Goal: Transaction & Acquisition: Purchase product/service

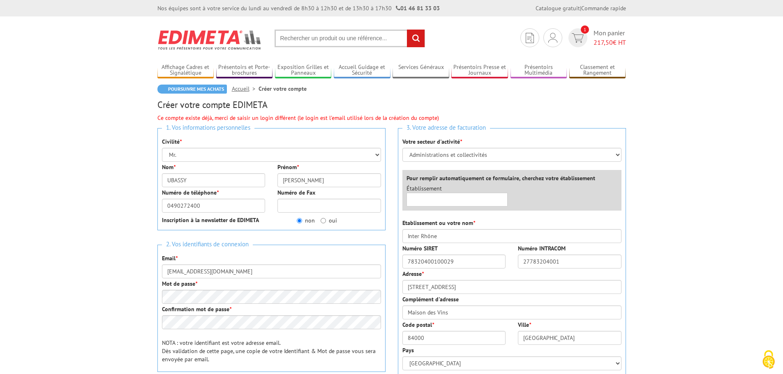
click at [304, 36] on input "text" at bounding box center [349, 39] width 150 height 18
click at [201, 31] on img at bounding box center [209, 40] width 105 height 30
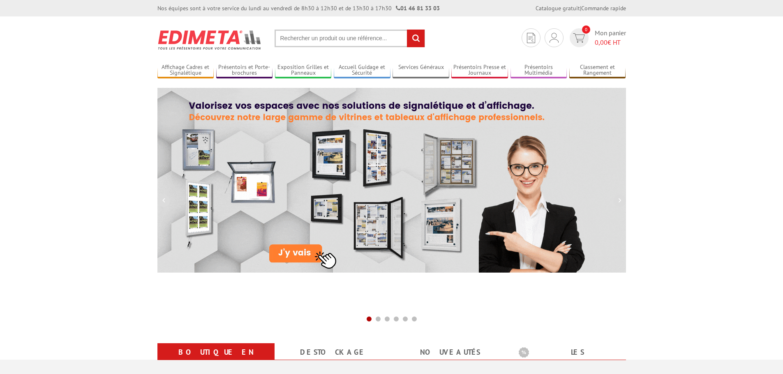
drag, startPoint x: 0, startPoint y: 0, endPoint x: 301, endPoint y: 37, distance: 303.4
click at [301, 37] on input "text" at bounding box center [349, 39] width 150 height 18
type input "A"
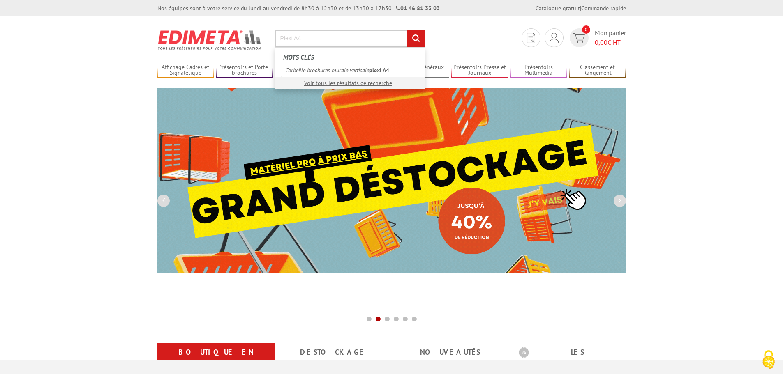
type input "Plexi A4"
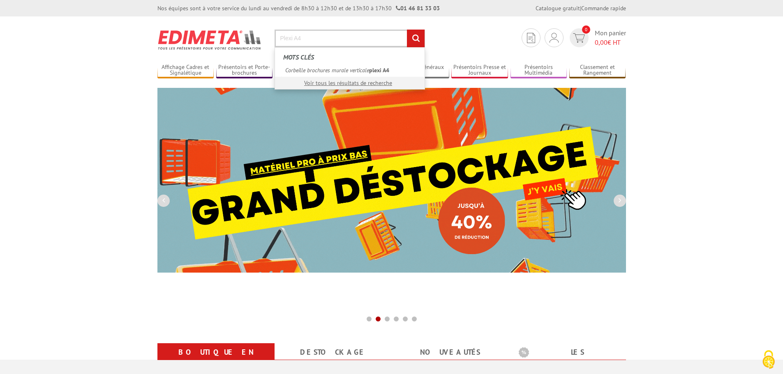
click at [407, 30] on input "rechercher" at bounding box center [416, 39] width 18 height 18
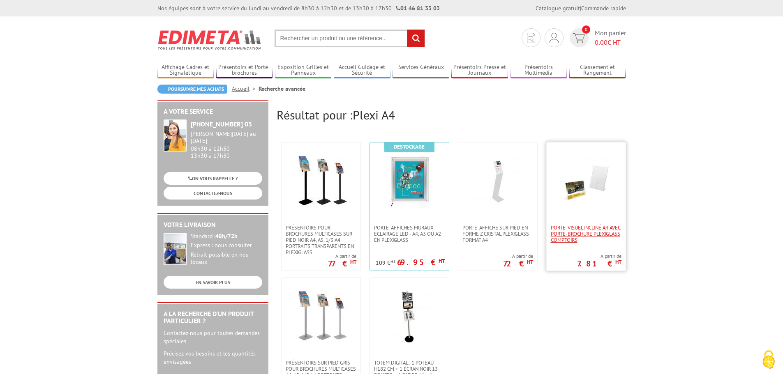
click at [576, 228] on span "Porte-visuel incliné A4 avec porte-brochure plexiglass comptoirs" at bounding box center [586, 234] width 71 height 18
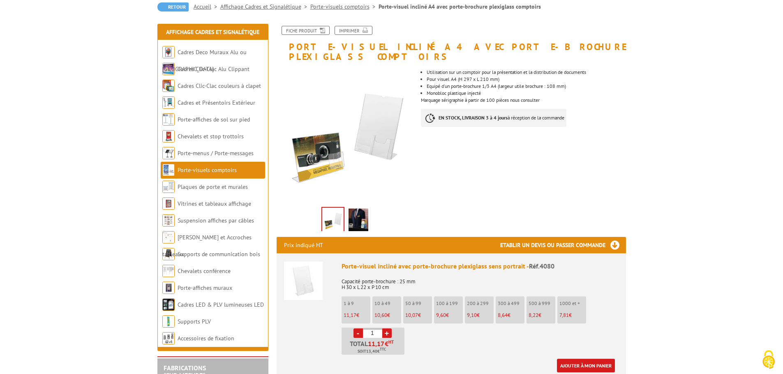
click at [362, 209] on img at bounding box center [358, 221] width 20 height 25
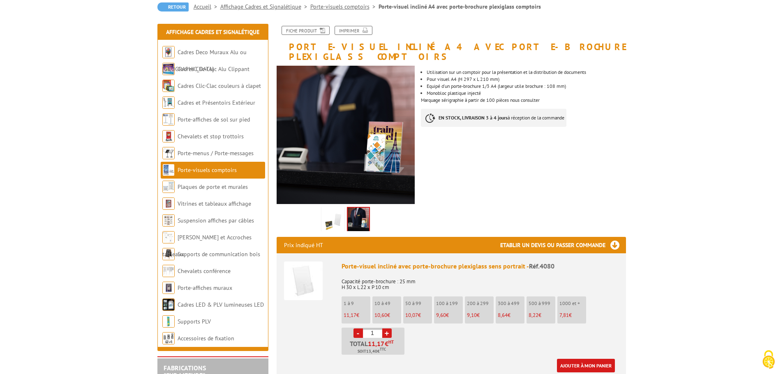
click at [342, 209] on img at bounding box center [333, 221] width 20 height 25
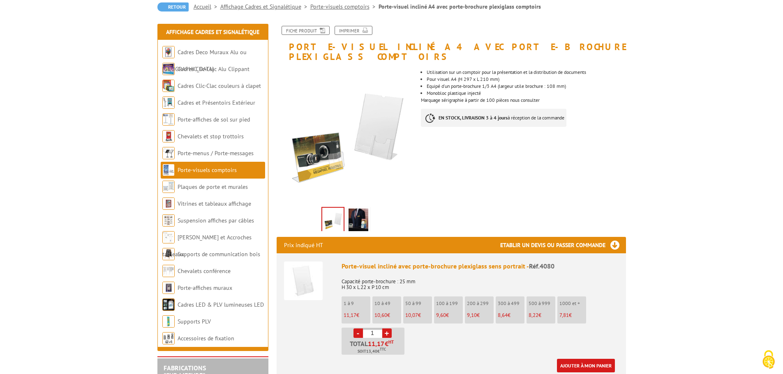
click at [207, 170] on link "Porte-visuels comptoirs" at bounding box center [206, 169] width 59 height 7
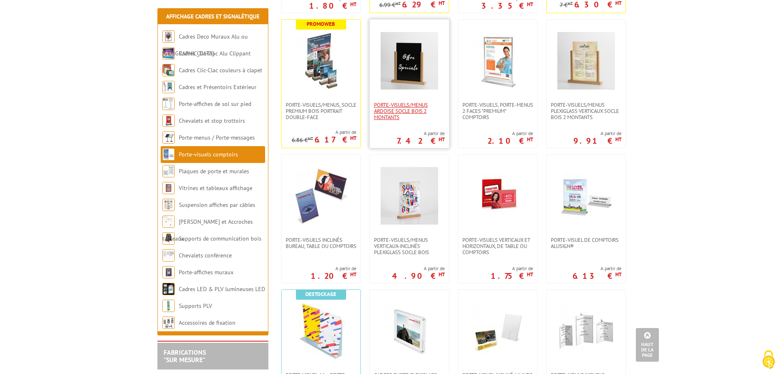
scroll to position [329, 0]
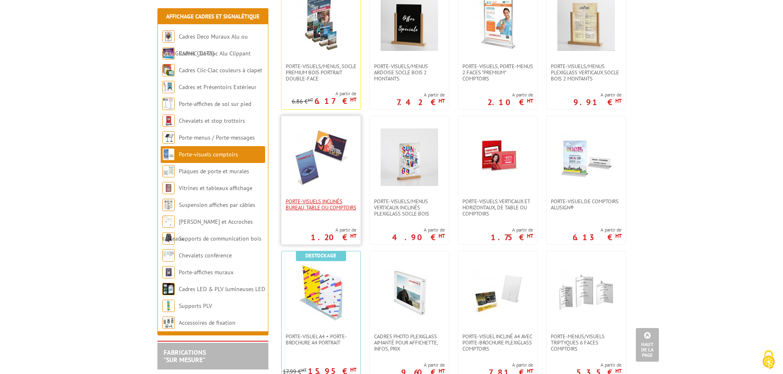
click at [308, 211] on span "Porte-visuels inclinés bureau, table ou comptoirs" at bounding box center [321, 204] width 71 height 12
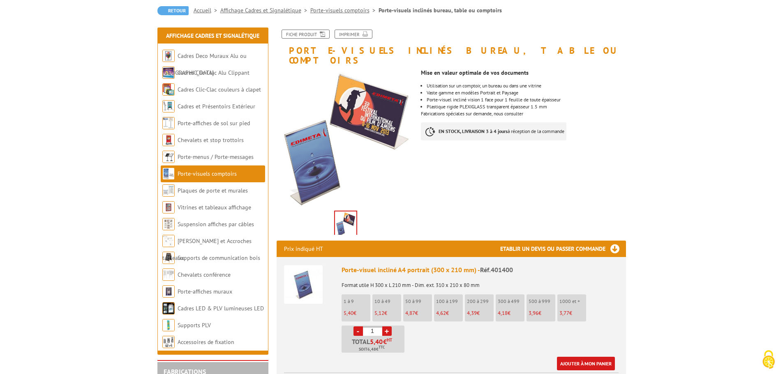
scroll to position [82, 0]
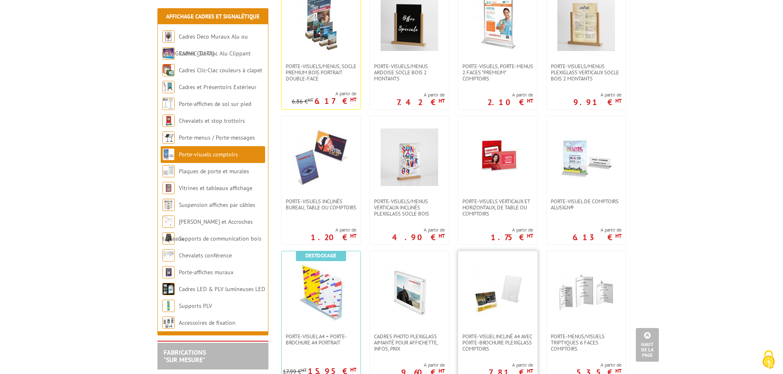
scroll to position [370, 0]
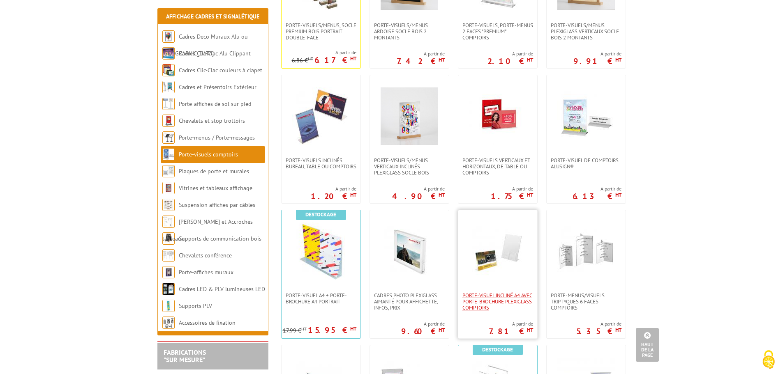
click at [475, 305] on span "Porte-visuel incliné A4 avec porte-brochure plexiglass comptoirs" at bounding box center [497, 302] width 71 height 18
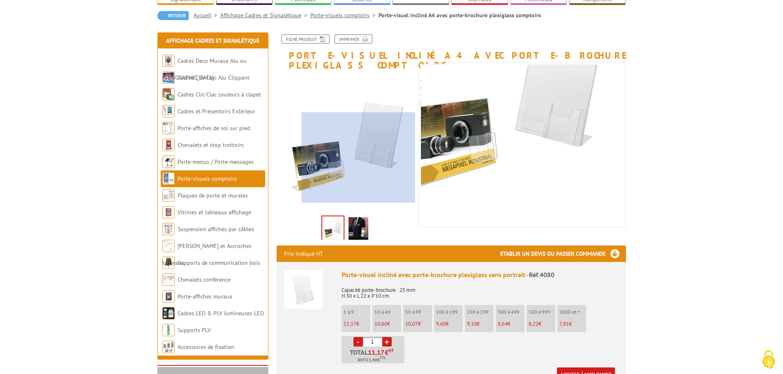
scroll to position [82, 0]
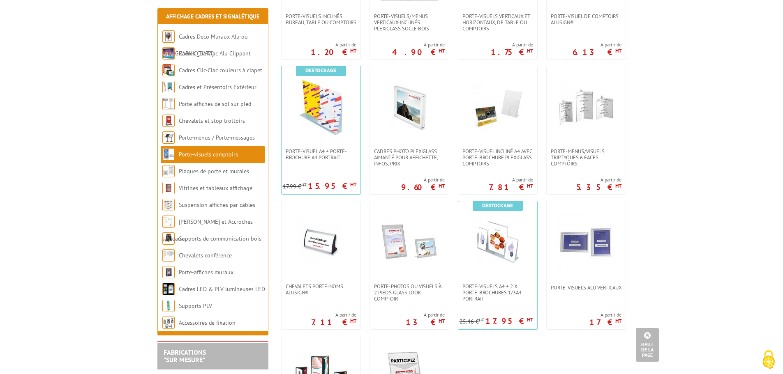
scroll to position [493, 0]
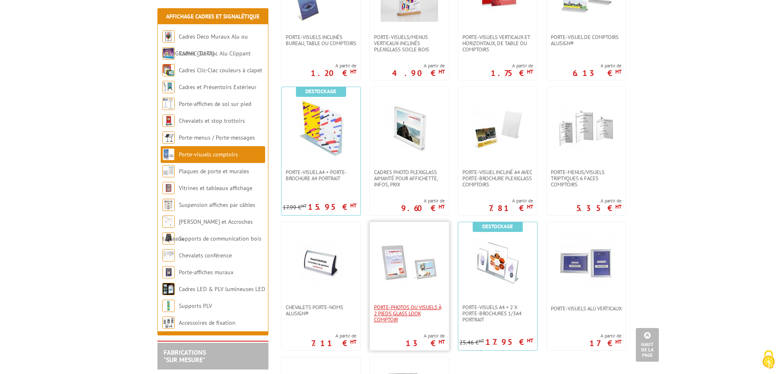
click at [403, 313] on span "Porte-photos ou visuels à 2 pieds glass look comptoir" at bounding box center [409, 313] width 71 height 18
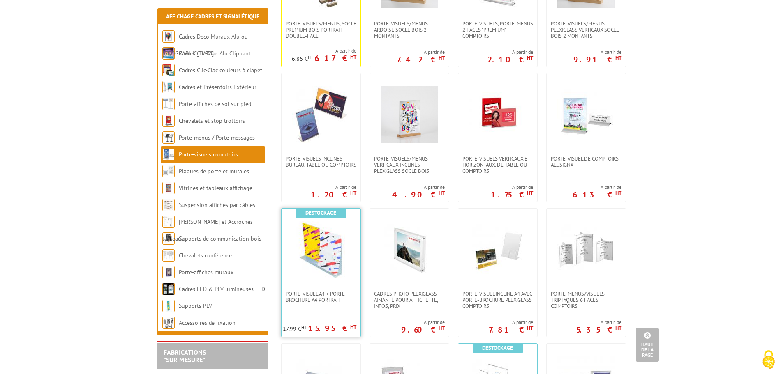
scroll to position [370, 0]
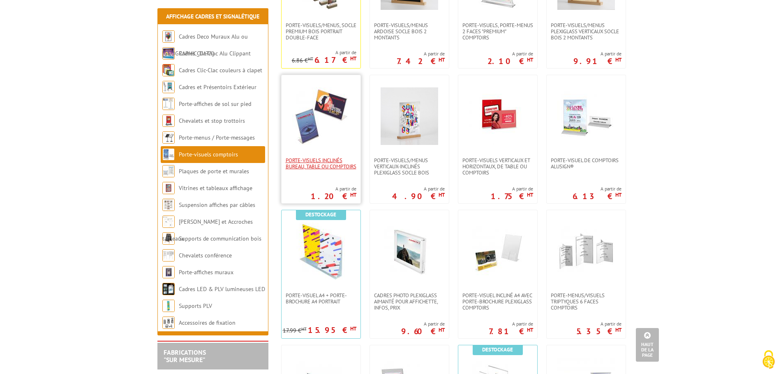
click at [306, 170] on span "Porte-visuels inclinés bureau, table ou comptoirs" at bounding box center [321, 163] width 71 height 12
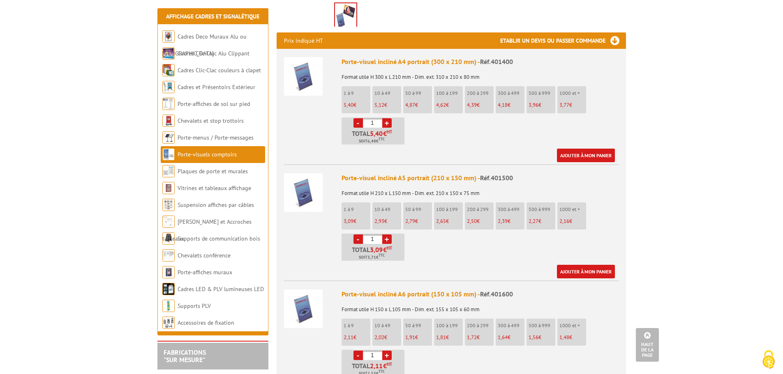
scroll to position [288, 0]
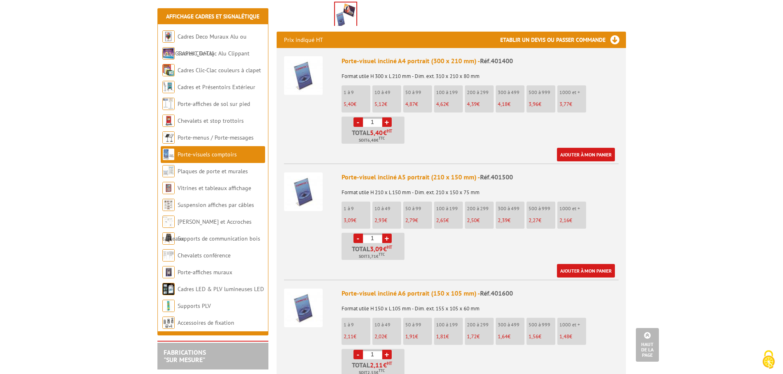
click at [371, 118] on input "1" at bounding box center [372, 122] width 19 height 9
click at [375, 118] on input "1" at bounding box center [372, 122] width 19 height 9
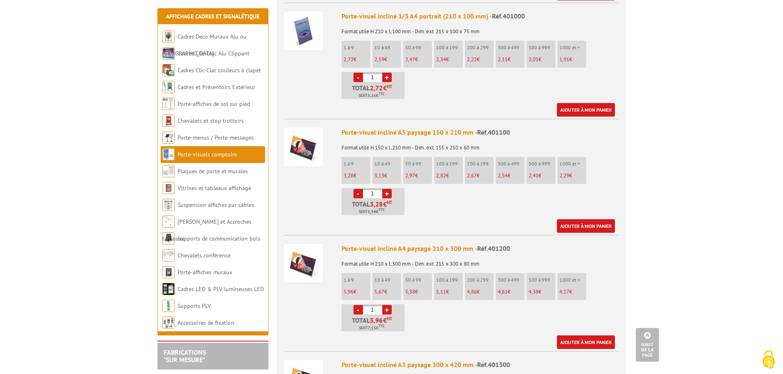
scroll to position [945, 0]
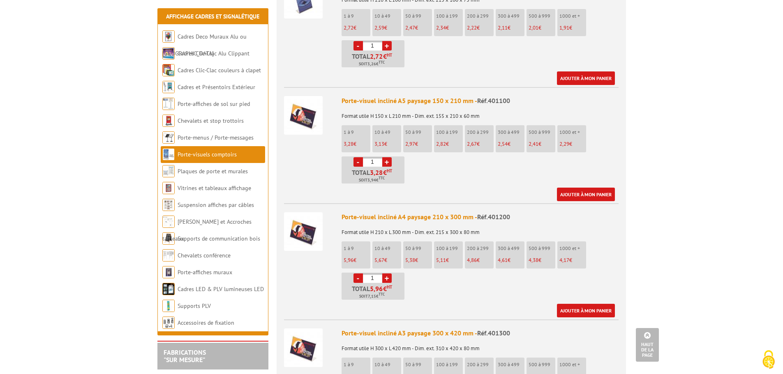
type input "10"
drag, startPoint x: 375, startPoint y: 268, endPoint x: 493, endPoint y: 235, distance: 122.1
click at [377, 274] on input "1" at bounding box center [372, 278] width 19 height 9
type input "6"
click at [586, 304] on link "Ajouter à mon panier" at bounding box center [586, 311] width 58 height 14
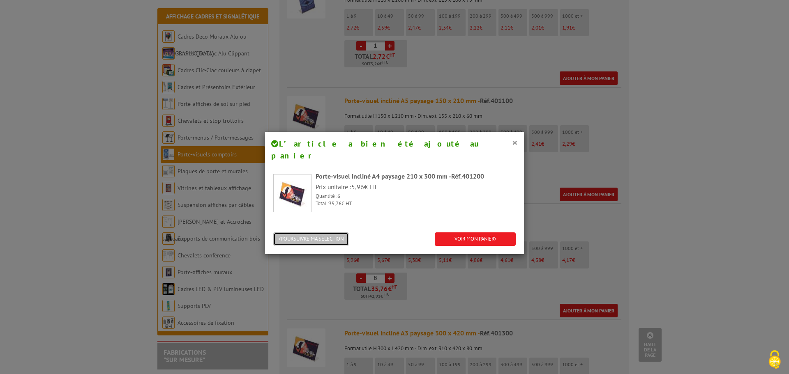
click at [326, 233] on button "POURSUIVRE MA SÉLECTION" at bounding box center [311, 240] width 76 height 14
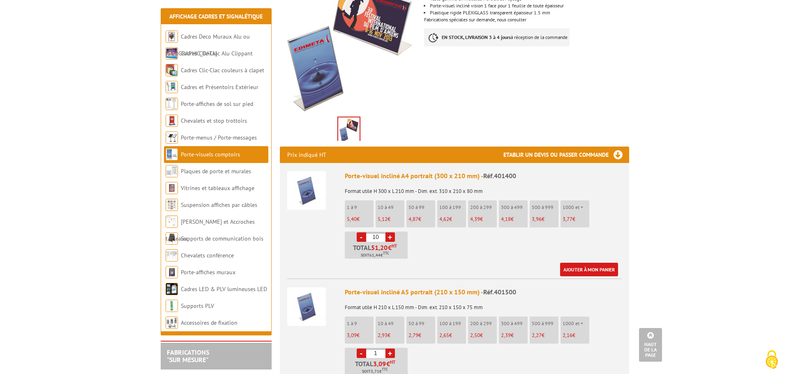
scroll to position [164, 0]
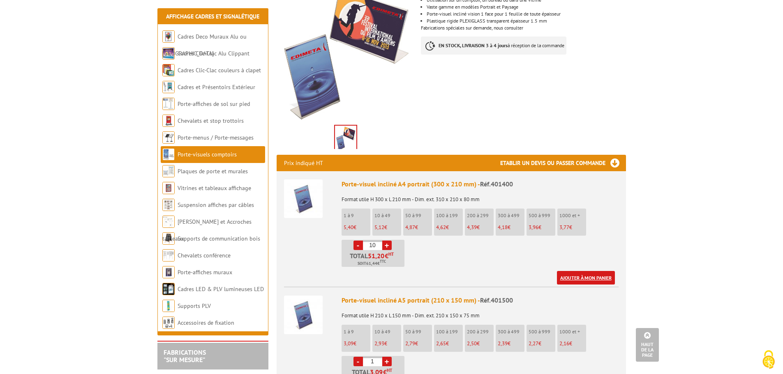
click at [574, 271] on link "Ajouter à mon panier" at bounding box center [586, 278] width 58 height 14
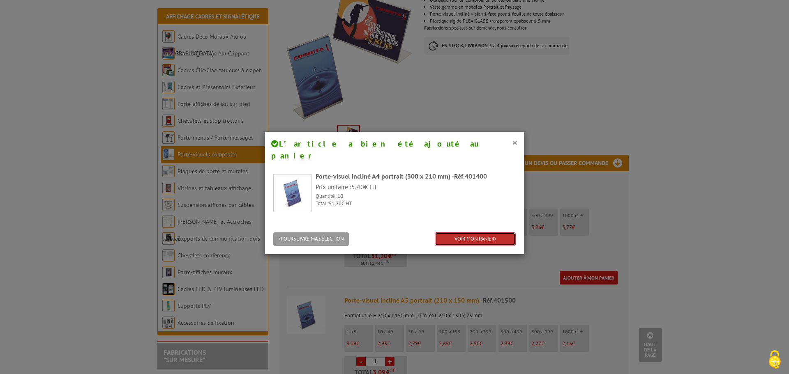
click at [464, 233] on link "VOIR MON PANIER" at bounding box center [475, 240] width 81 height 14
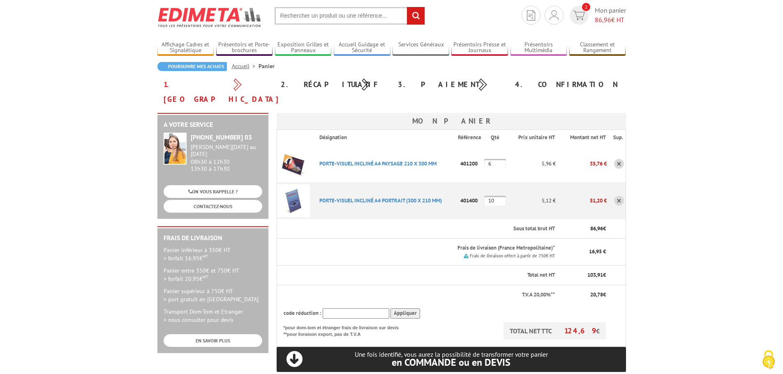
scroll to position [41, 0]
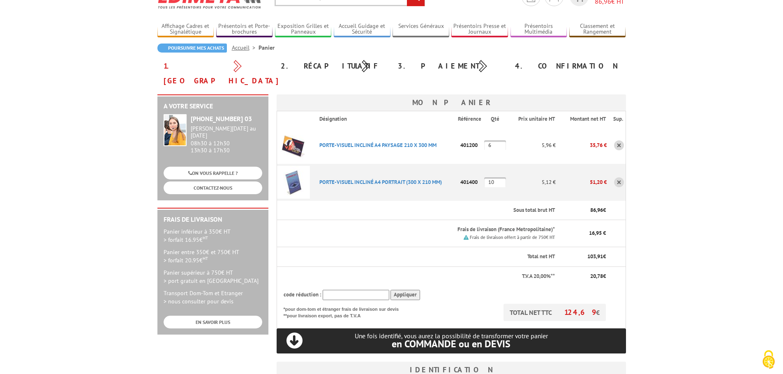
type input "[EMAIL_ADDRESS][DOMAIN_NAME]"
click at [355, 290] on input "text" at bounding box center [356, 295] width 67 height 10
type input "NEW10"
click at [401, 290] on input "Appliquer" at bounding box center [405, 295] width 30 height 10
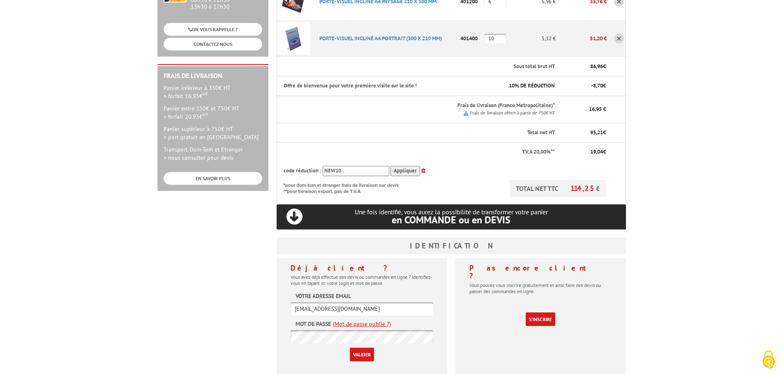
scroll to position [205, 0]
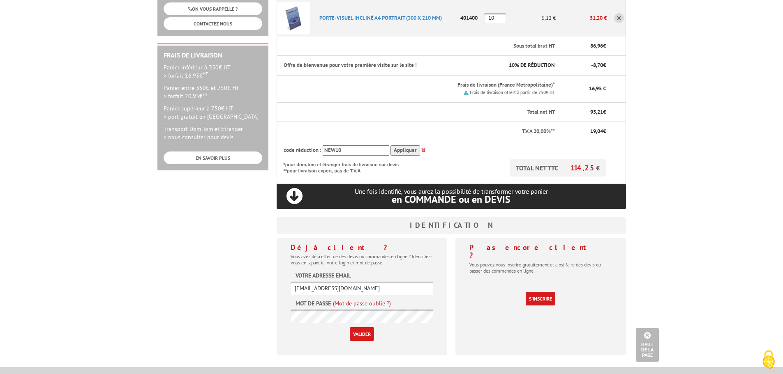
click at [365, 327] on input "Valider" at bounding box center [362, 334] width 24 height 14
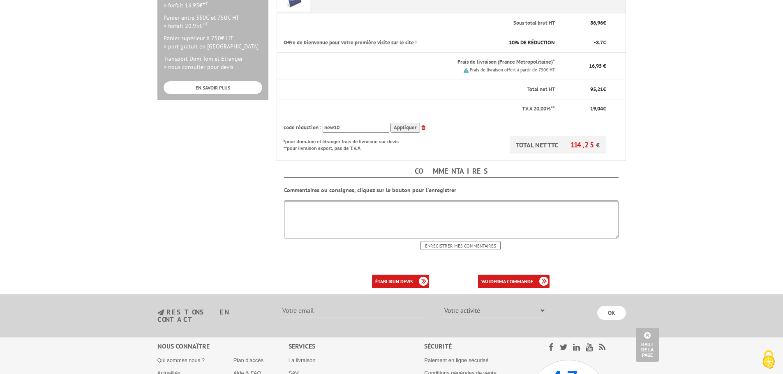
scroll to position [288, 0]
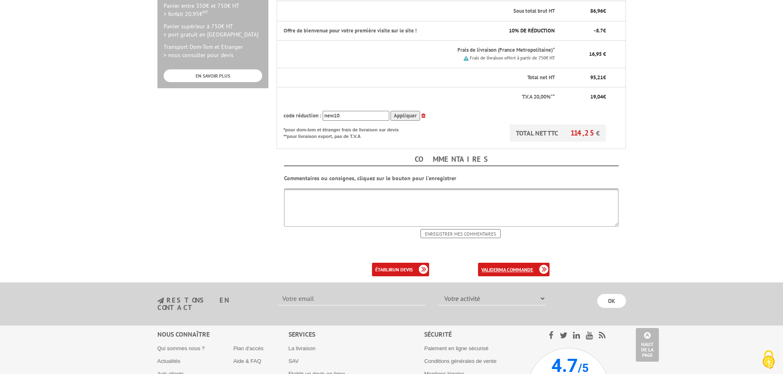
click at [525, 267] on b "ma commande" at bounding box center [516, 270] width 34 height 6
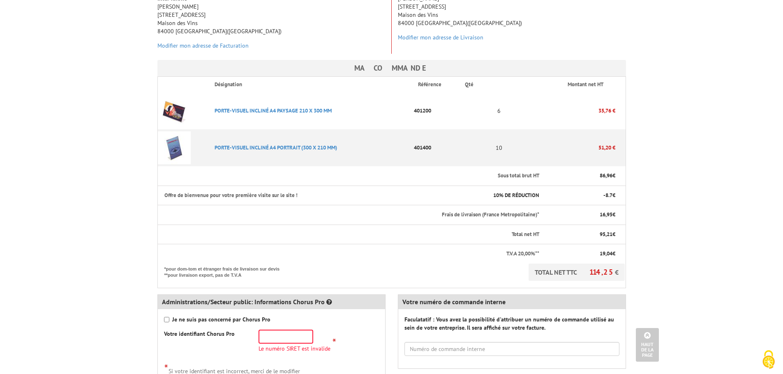
scroll to position [288, 0]
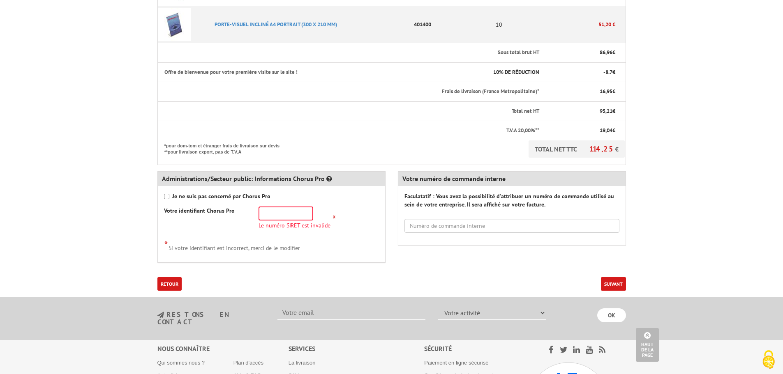
click at [217, 193] on strong "Je ne suis pas concerné par Chorus Pro" at bounding box center [221, 196] width 98 height 7
click at [169, 194] on input "Je ne suis pas concerné par Chorus Pro" at bounding box center [166, 196] width 5 height 5
checkbox input "true"
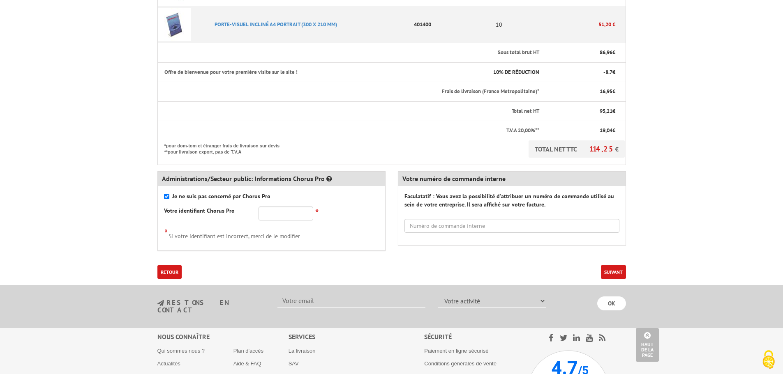
click at [610, 265] on button "Suivant" at bounding box center [613, 272] width 25 height 14
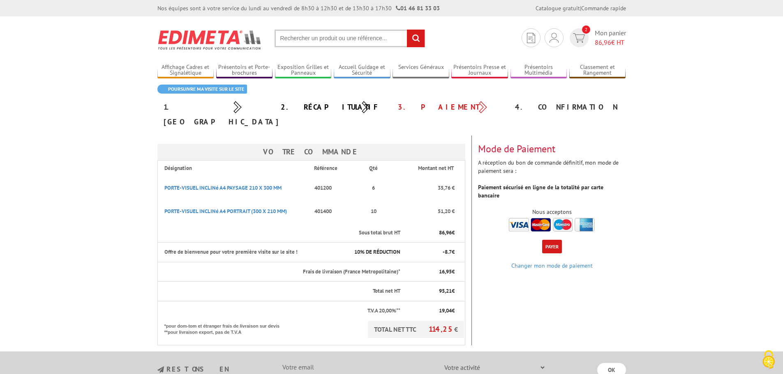
click at [554, 240] on button "Payer" at bounding box center [552, 247] width 20 height 14
